Goal: Task Accomplishment & Management: Complete application form

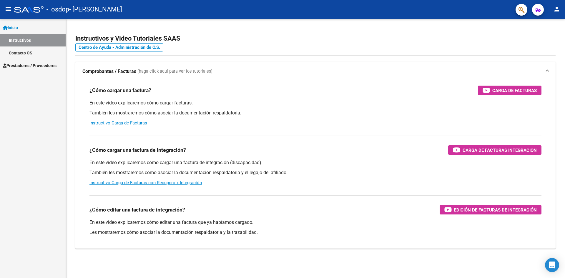
click at [559, 10] on mat-icon "person" at bounding box center [557, 9] width 7 height 7
click at [544, 40] on button "exit_to_app Salir" at bounding box center [545, 39] width 36 height 14
click at [29, 67] on span "Prestadores / Proveedores" at bounding box center [30, 65] width 54 height 6
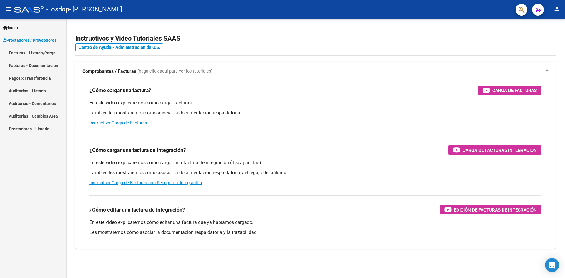
click at [43, 52] on link "Facturas - Listado/Carga" at bounding box center [33, 53] width 66 height 13
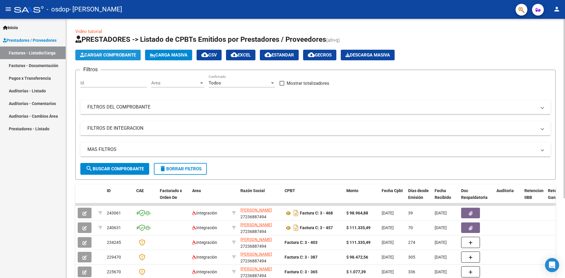
click at [100, 53] on span "Cargar Comprobante" at bounding box center [108, 54] width 56 height 5
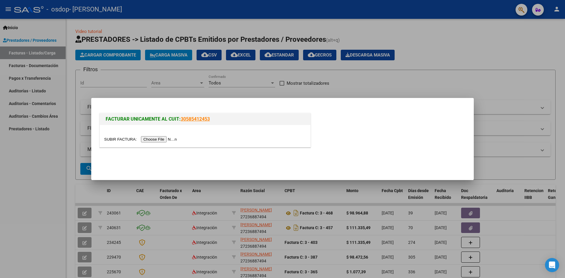
click at [160, 138] on input "file" at bounding box center [141, 139] width 75 height 6
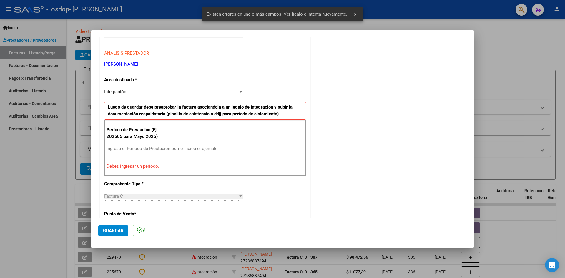
scroll to position [118, 0]
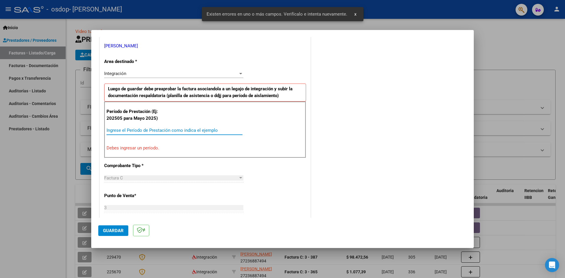
click at [136, 130] on input "Ingrese el Período de Prestación como indica el ejemplo" at bounding box center [175, 130] width 136 height 5
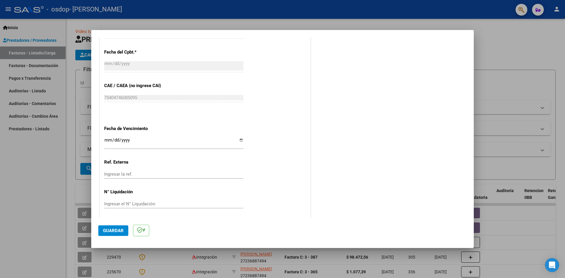
scroll to position [338, 0]
type input "202509"
click at [239, 139] on input "Ingresar la fecha" at bounding box center [173, 140] width 139 height 9
type input "[DATE]"
click at [109, 231] on span "Guardar" at bounding box center [113, 230] width 21 height 5
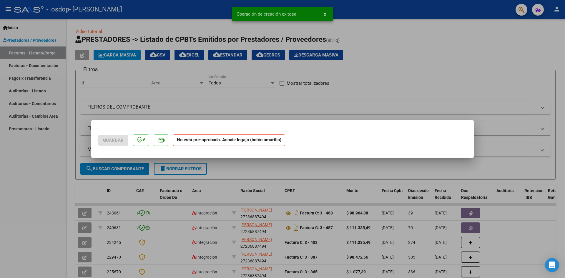
scroll to position [0, 0]
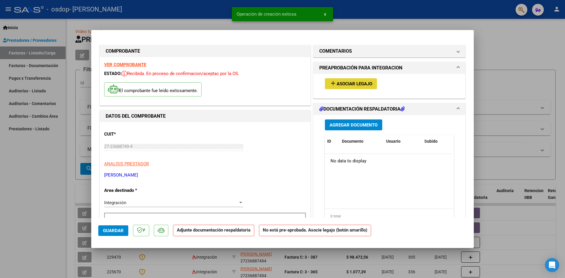
click at [348, 83] on span "Asociar Legajo" at bounding box center [355, 83] width 36 height 5
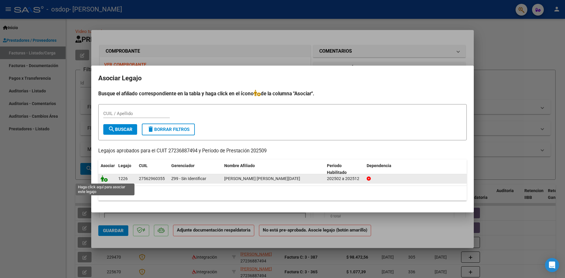
click at [106, 178] on icon at bounding box center [104, 179] width 7 height 6
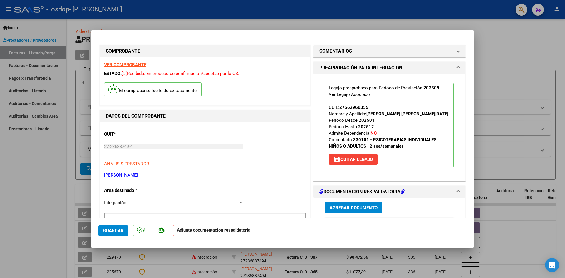
click at [345, 206] on span "Agregar Documento" at bounding box center [354, 207] width 48 height 5
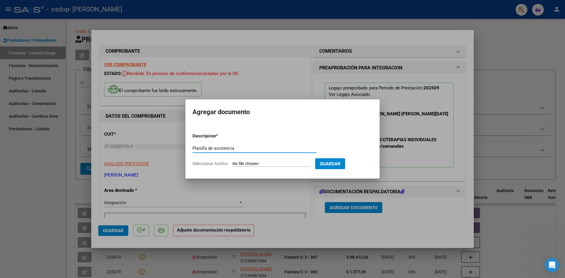
type input "Planilla de asistencia"
click at [242, 163] on input "Seleccionar Archivo" at bounding box center [272, 164] width 78 height 6
type input "C:\fakepath\Planilla [PERSON_NAME] [DATE].pdf"
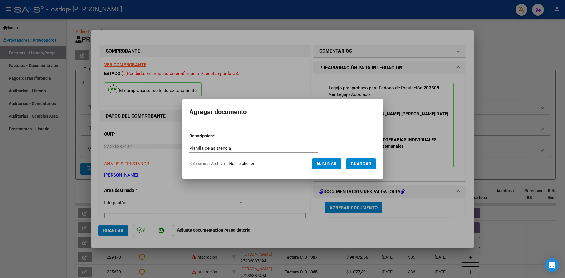
click at [363, 166] on span "Guardar" at bounding box center [361, 163] width 21 height 5
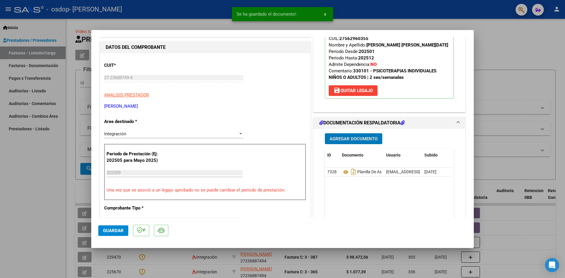
scroll to position [59, 0]
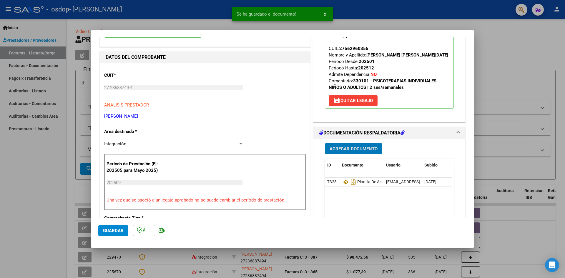
click at [345, 148] on span "Agregar Documento" at bounding box center [354, 148] width 48 height 5
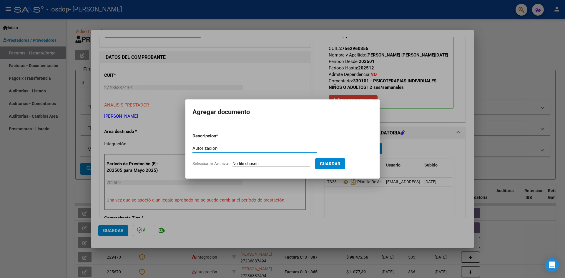
type input "Autorización"
click at [250, 163] on input "Seleccionar Archivo" at bounding box center [272, 164] width 78 height 6
type input "C:\fakepath\Aut. [PERSON_NAME] feb a [DATE].docx"
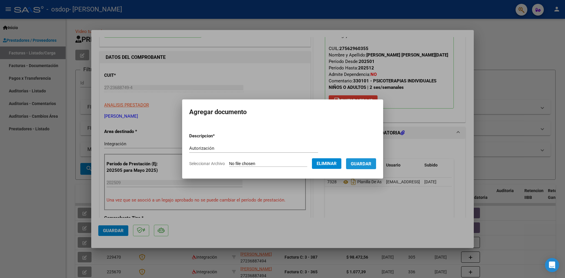
click at [357, 162] on button "Guardar" at bounding box center [361, 163] width 30 height 11
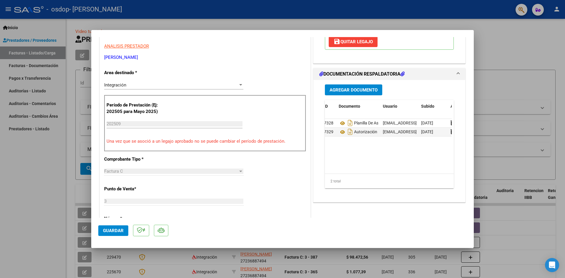
scroll to position [0, 0]
click at [112, 229] on span "Guardar" at bounding box center [113, 230] width 21 height 5
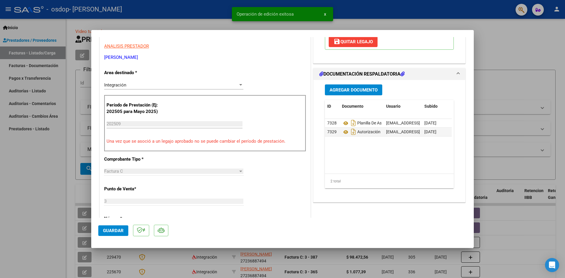
click at [500, 51] on div at bounding box center [282, 139] width 565 height 278
type input "$ 0,00"
